Goal: Complete application form

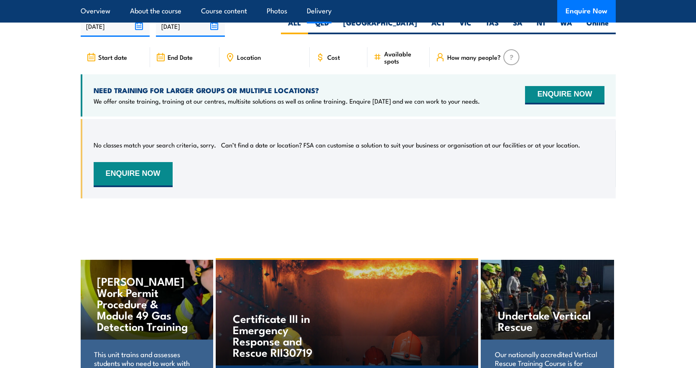
scroll to position [2216, 0]
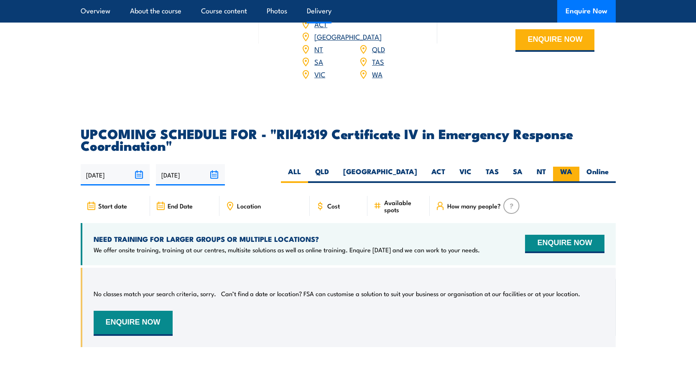
click at [564, 183] on label "WA" at bounding box center [566, 175] width 26 height 16
click at [572, 172] on input "WA" at bounding box center [574, 169] width 5 height 5
radio input "true"
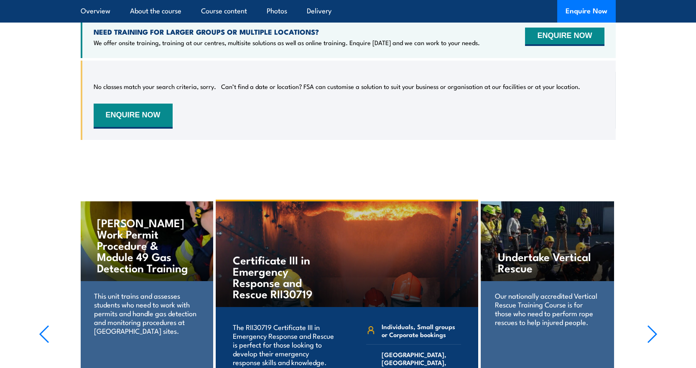
scroll to position [2319, 0]
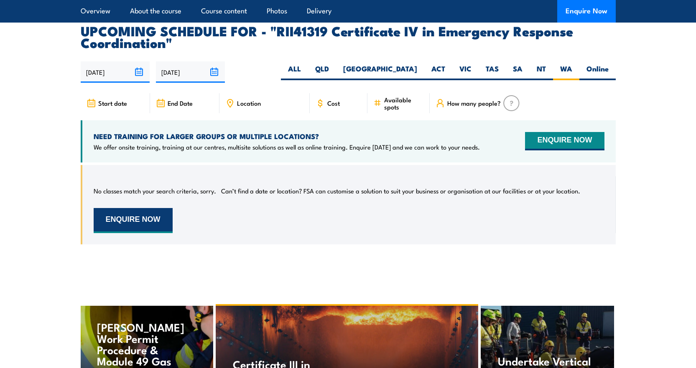
click at [141, 233] on button "ENQUIRE NOW" at bounding box center [133, 220] width 79 height 25
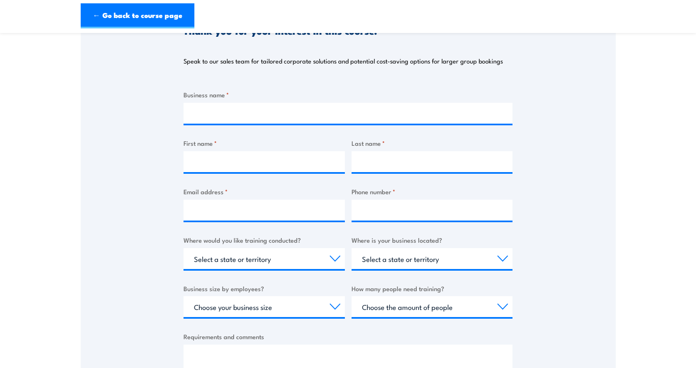
scroll to position [125, 0]
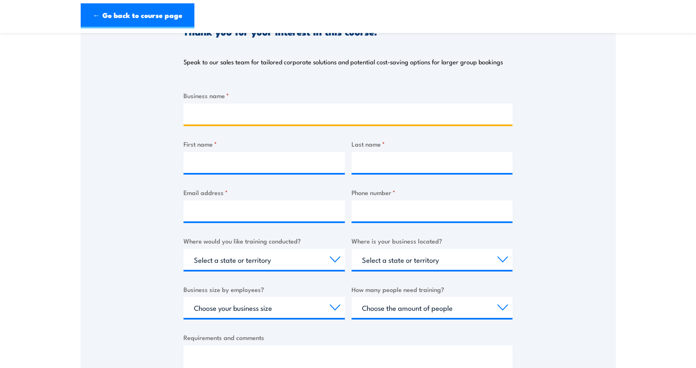
click at [252, 110] on input "Business name *" at bounding box center [348, 114] width 329 height 21
click at [306, 79] on div "Thank you for your interest in this course. Speak to our sales team for tailore…" at bounding box center [348, 206] width 329 height 418
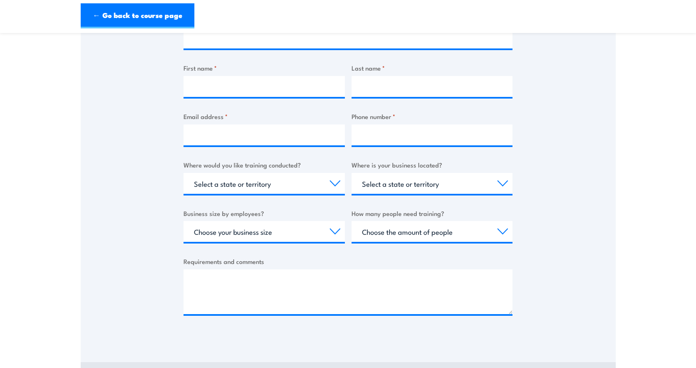
scroll to position [0, 0]
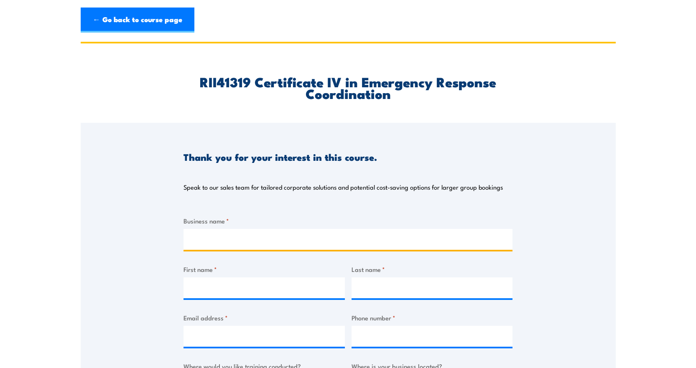
click at [269, 236] on input "Business name *" at bounding box center [348, 239] width 329 height 21
type input "Leonora VFR"
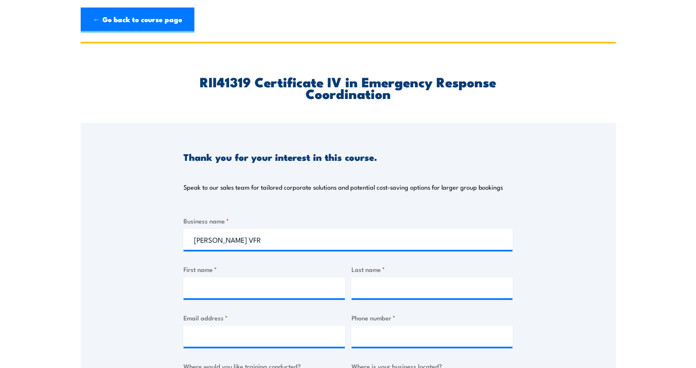
type input "Colby"
type input "Norrie"
type input "colby.n52@gmail.com"
type input "0408348730"
select select "WA"
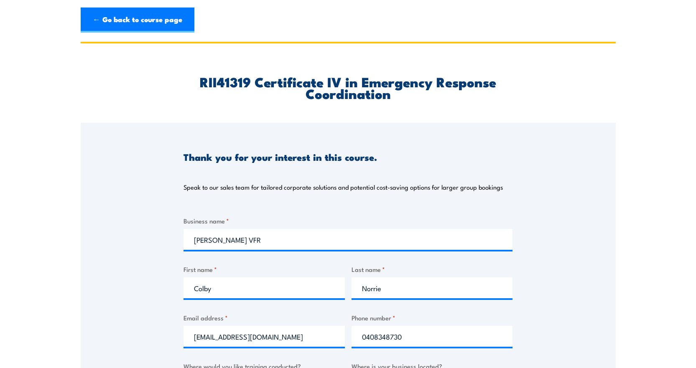
select select "WA"
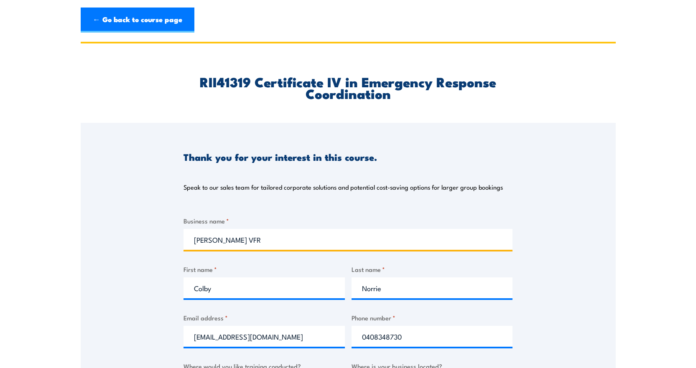
drag, startPoint x: 243, startPoint y: 236, endPoint x: 171, endPoint y: 242, distance: 72.1
click at [171, 242] on div "Thank you for your interest in this course. Speak to our sales team for tailore…" at bounding box center [348, 332] width 535 height 418
click at [222, 243] on input "Genesisminerals" at bounding box center [348, 239] width 329 height 21
type input "Genesis Minerals"
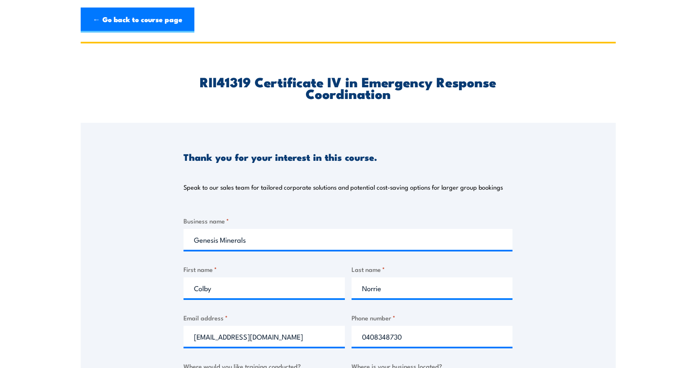
click at [521, 183] on div "Thank you for your interest in this course. Speak to our sales team for tailore…" at bounding box center [348, 332] width 535 height 418
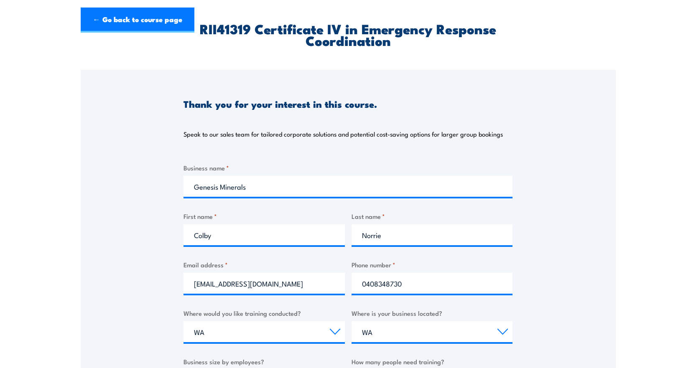
scroll to position [125, 0]
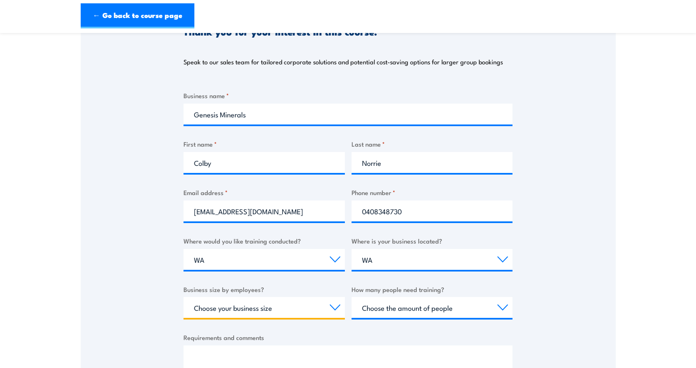
click at [285, 311] on select "Choose your business size 1 to 19 20 to 199 200+" at bounding box center [264, 307] width 161 height 21
select select "200+"
click at [184, 297] on select "Choose your business size 1 to 19 20 to 199 200+" at bounding box center [264, 307] width 161 height 21
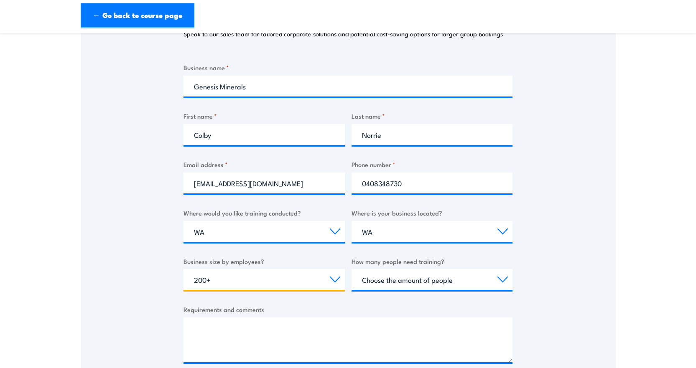
scroll to position [209, 0]
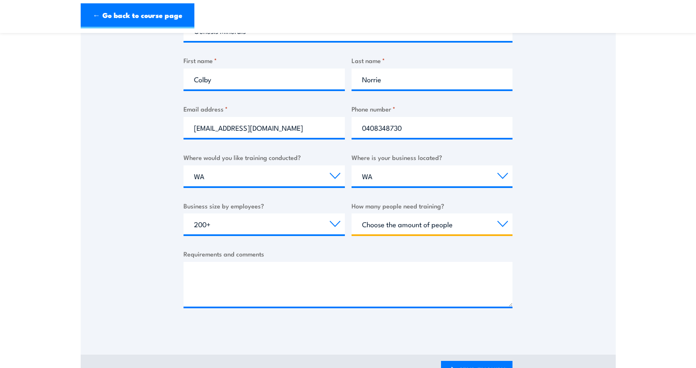
click at [493, 220] on select "Choose the amount of people 1 to 4 5 to 19 20+" at bounding box center [432, 224] width 161 height 21
select select "1 to 4"
click at [352, 214] on select "Choose the amount of people 1 to 4 5 to 19 20+" at bounding box center [432, 224] width 161 height 21
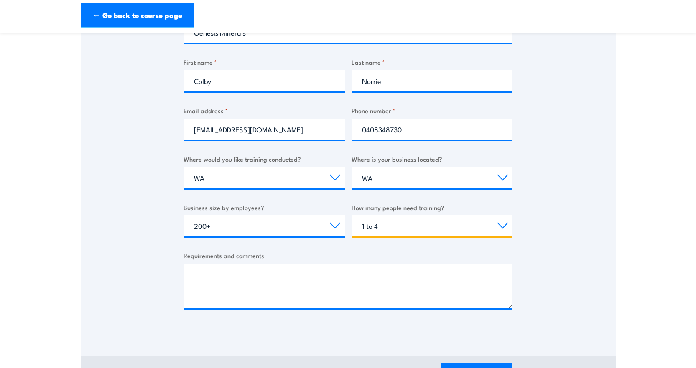
scroll to position [0, 0]
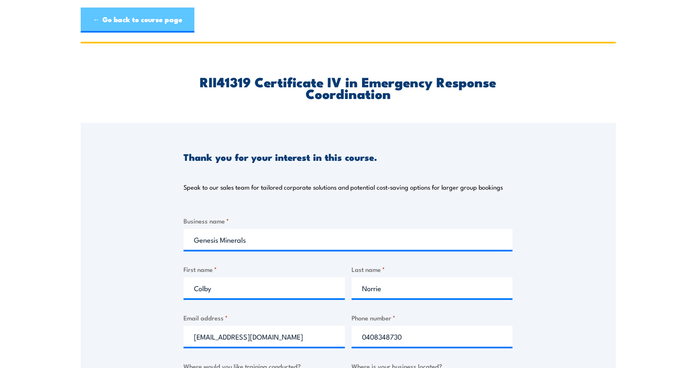
click at [110, 20] on link "← Go back to course page" at bounding box center [138, 20] width 114 height 25
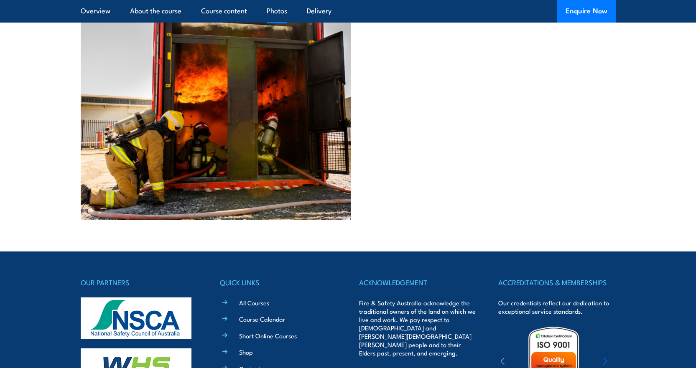
scroll to position [2734, 0]
